Goal: Transaction & Acquisition: Purchase product/service

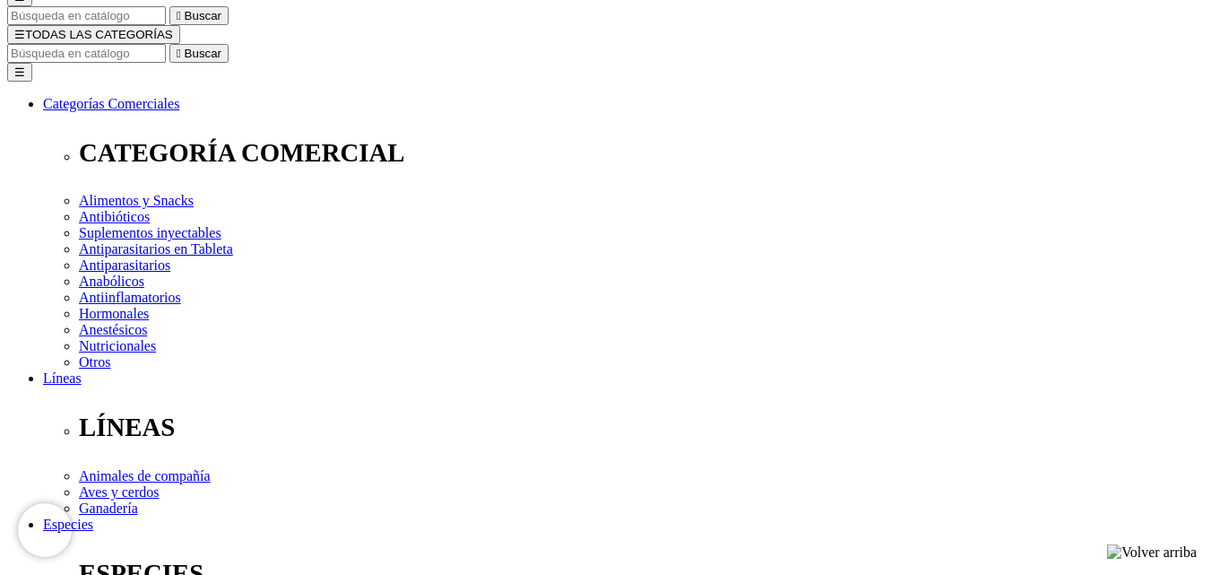
scroll to position [269, 0]
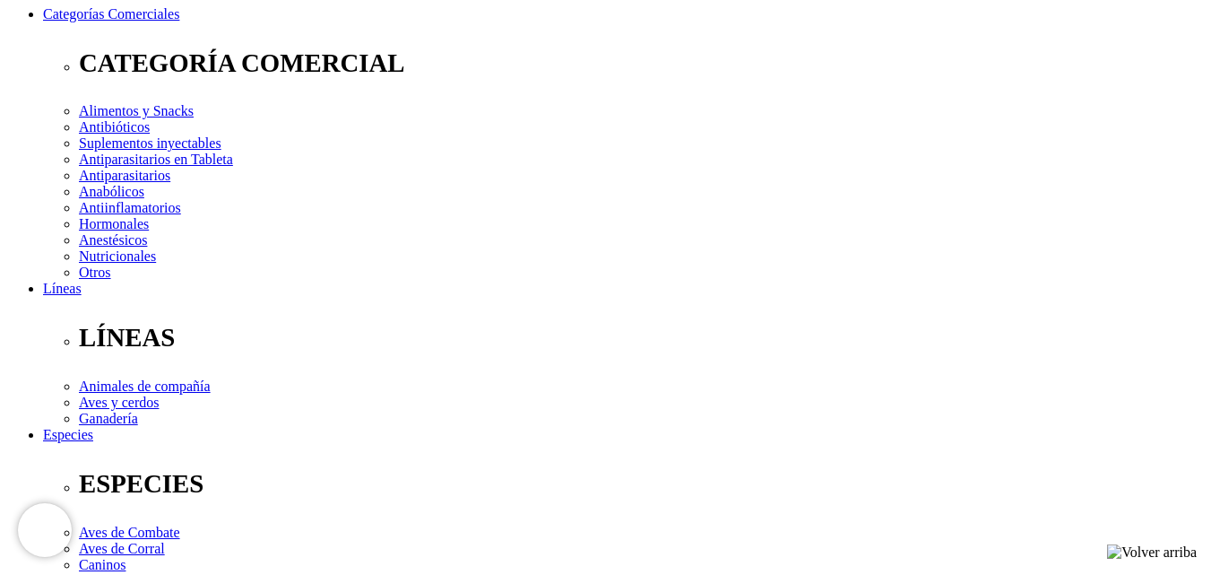
checkbox input "true"
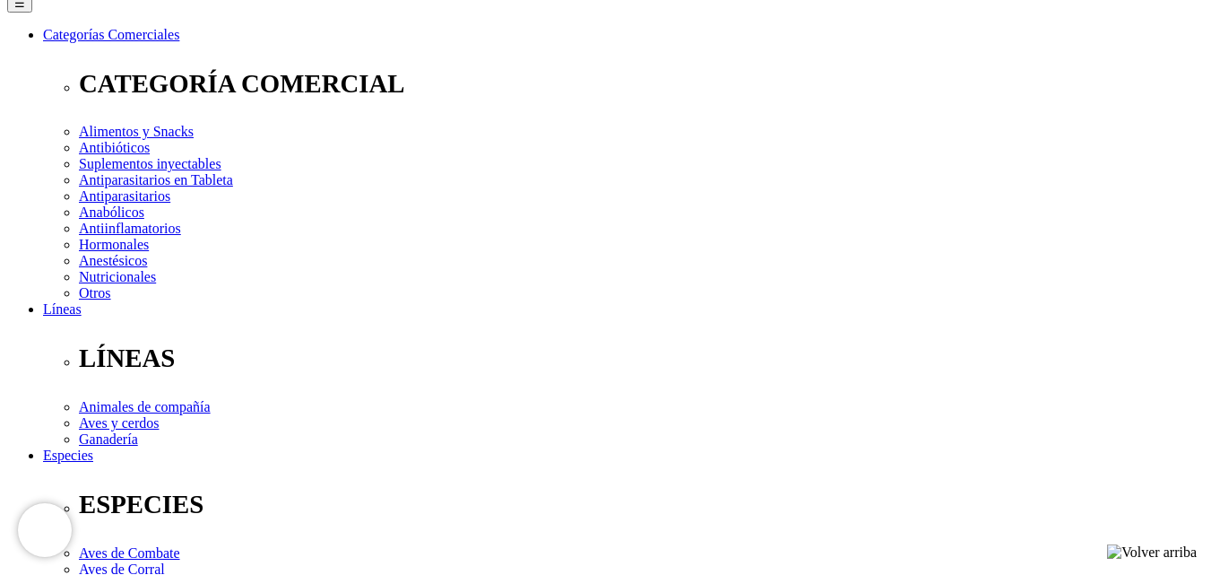
scroll to position [269, 0]
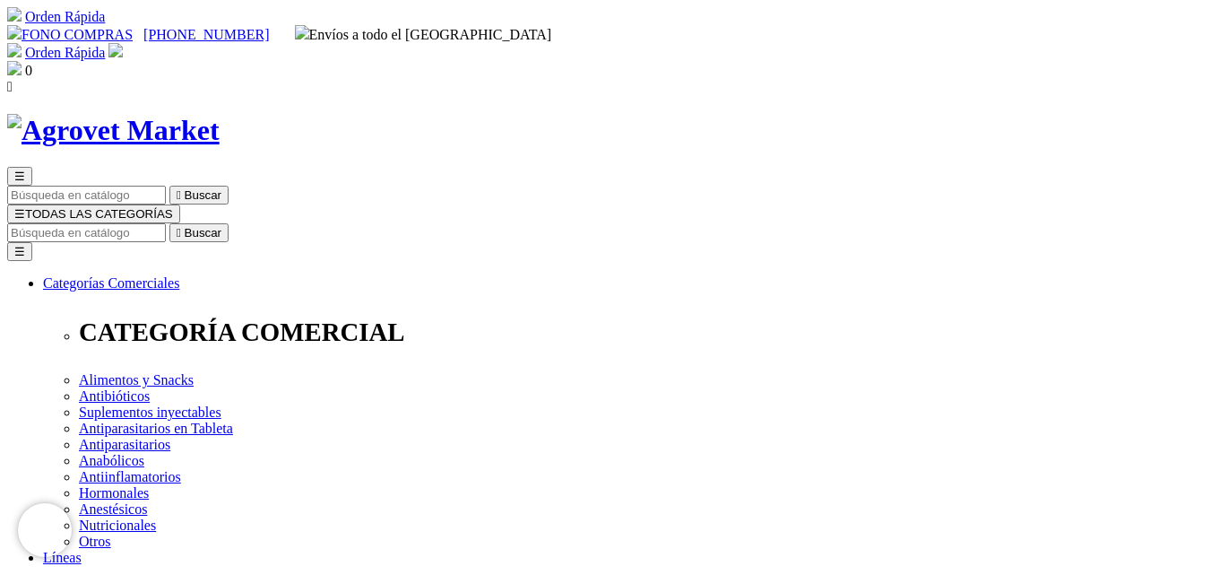
click at [166, 223] on input "Buscar" at bounding box center [86, 232] width 159 height 19
type input "ATREVIA XR"
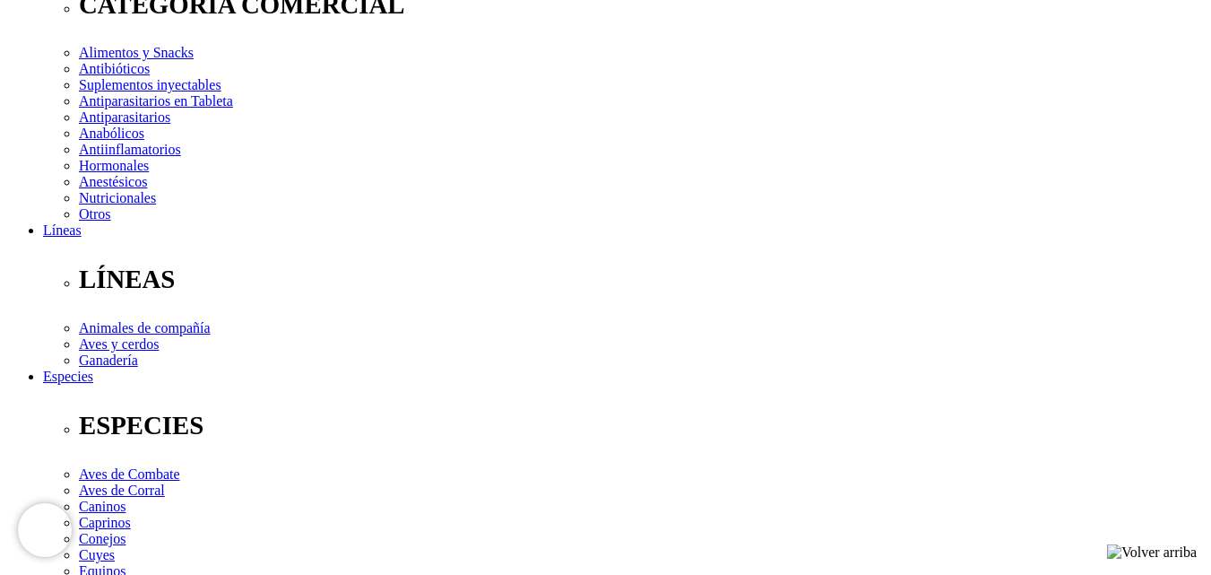
scroll to position [359, 0]
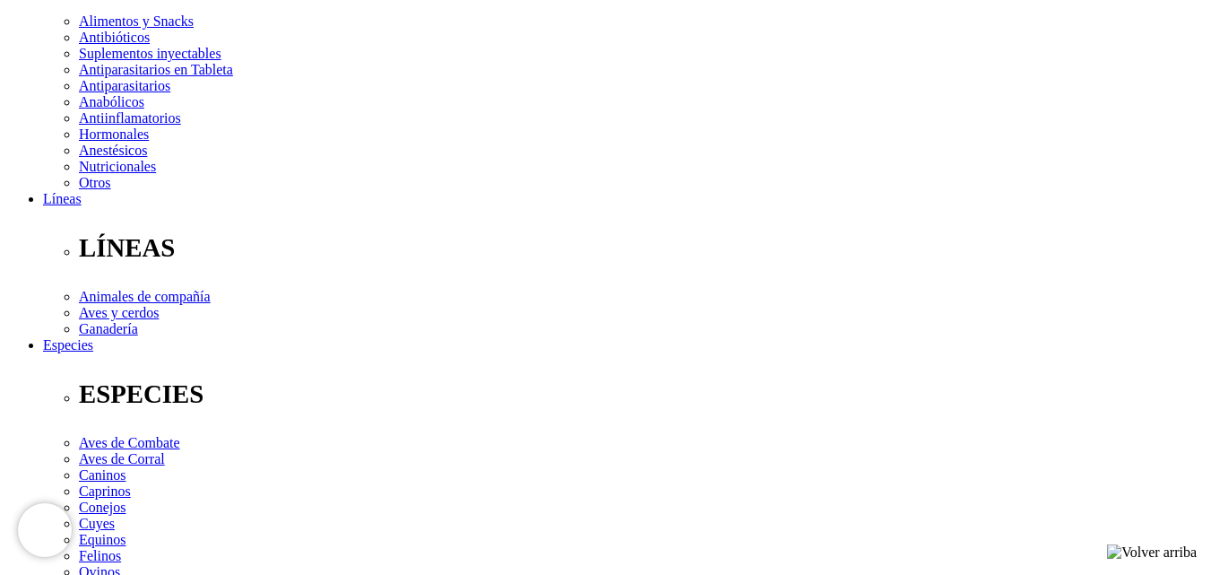
select select "381"
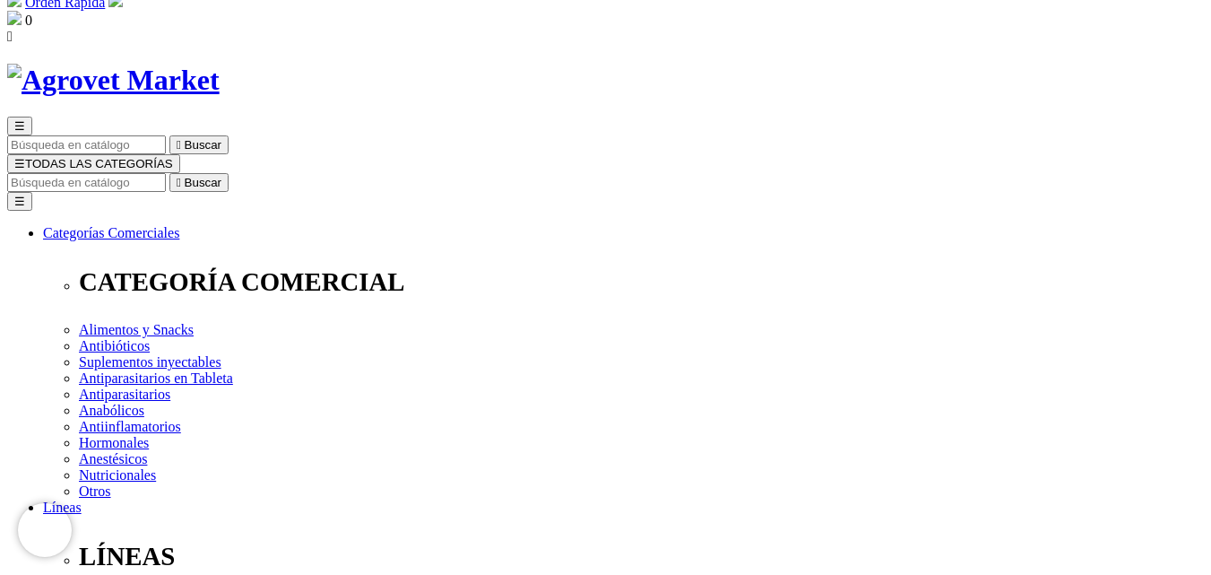
scroll to position [90, 0]
